Goal: Task Accomplishment & Management: Use online tool/utility

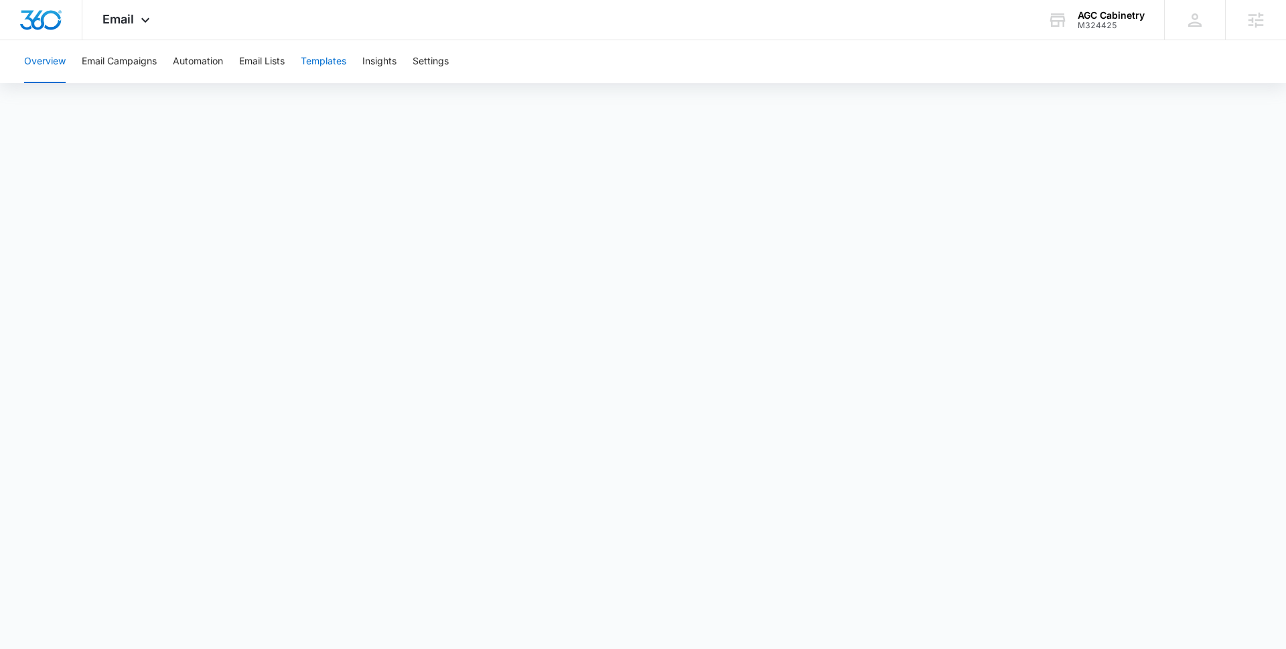
click at [326, 59] on button "Templates" at bounding box center [324, 61] width 46 height 43
click at [122, 29] on div "Email Apps Reputation Websites Forms CRM Email Social Content Ads Intelligence …" at bounding box center [127, 20] width 91 height 40
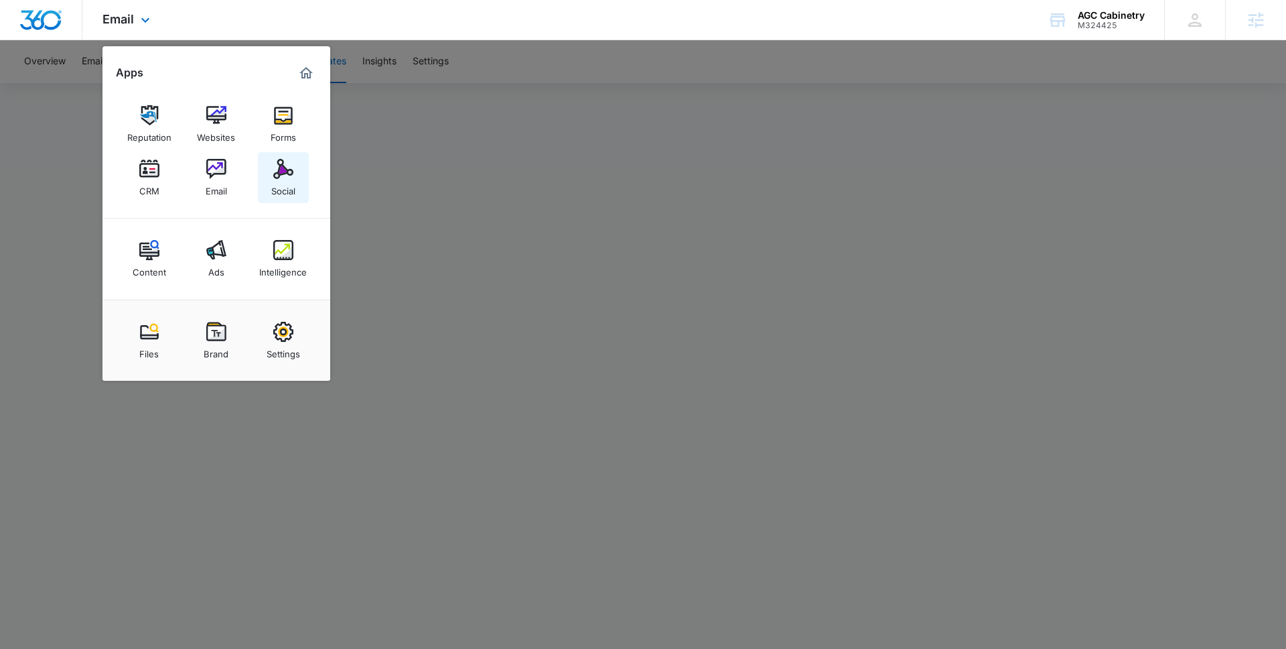
click at [276, 165] on img at bounding box center [283, 169] width 20 height 20
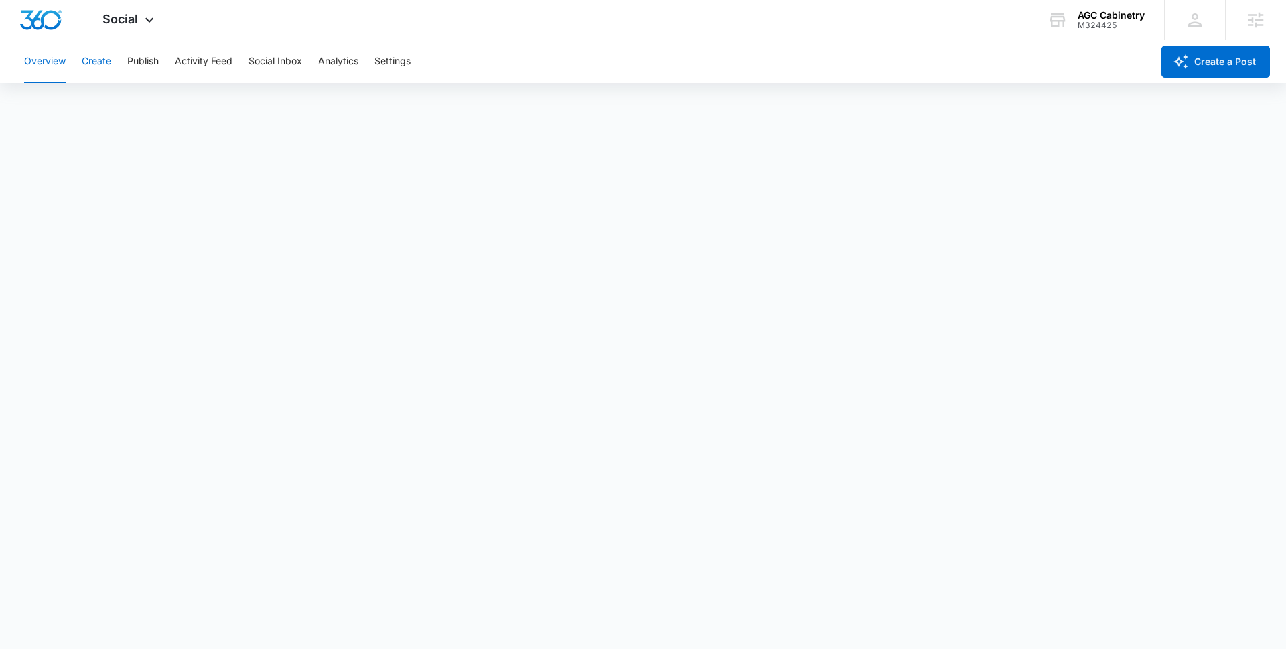
click at [90, 64] on button "Create" at bounding box center [96, 61] width 29 height 43
click at [144, 105] on button "Approvals" at bounding box center [131, 103] width 45 height 38
